Goal: Task Accomplishment & Management: Use online tool/utility

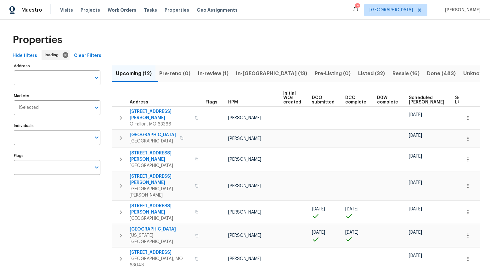
click at [360, 60] on div "Hide filters loading... Clear Filters" at bounding box center [245, 56] width 470 height 12
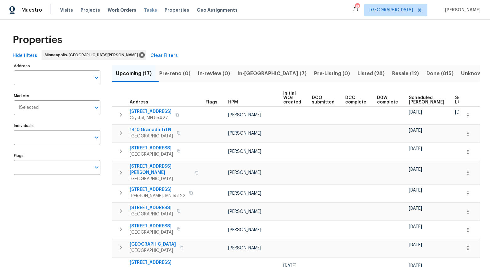
click at [144, 10] on span "Tasks" at bounding box center [150, 10] width 13 height 4
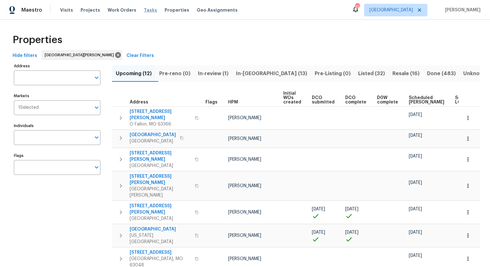
click at [144, 11] on span "Tasks" at bounding box center [150, 10] width 13 height 4
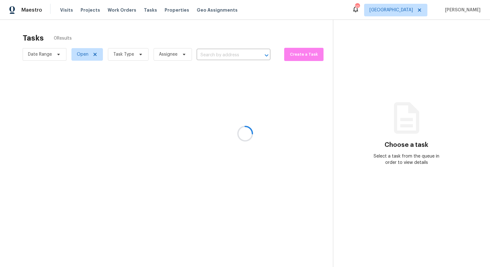
drag, startPoint x: 279, startPoint y: 17, endPoint x: 7, endPoint y: 4, distance: 273.0
click at [7, 4] on div at bounding box center [245, 133] width 490 height 267
